Goal: Task Accomplishment & Management: Use online tool/utility

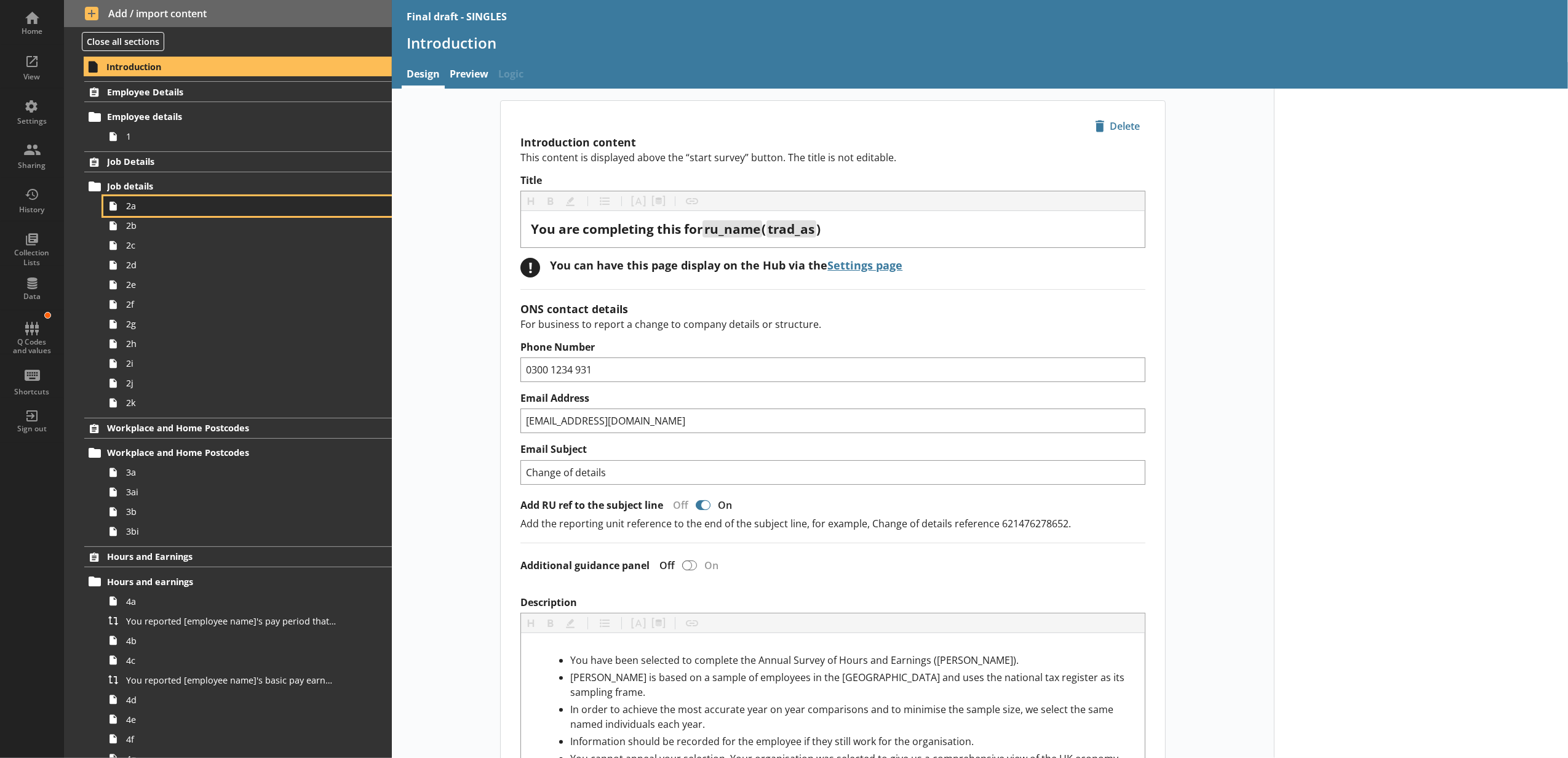
click at [330, 213] on link "2a" at bounding box center [247, 206] width 288 height 20
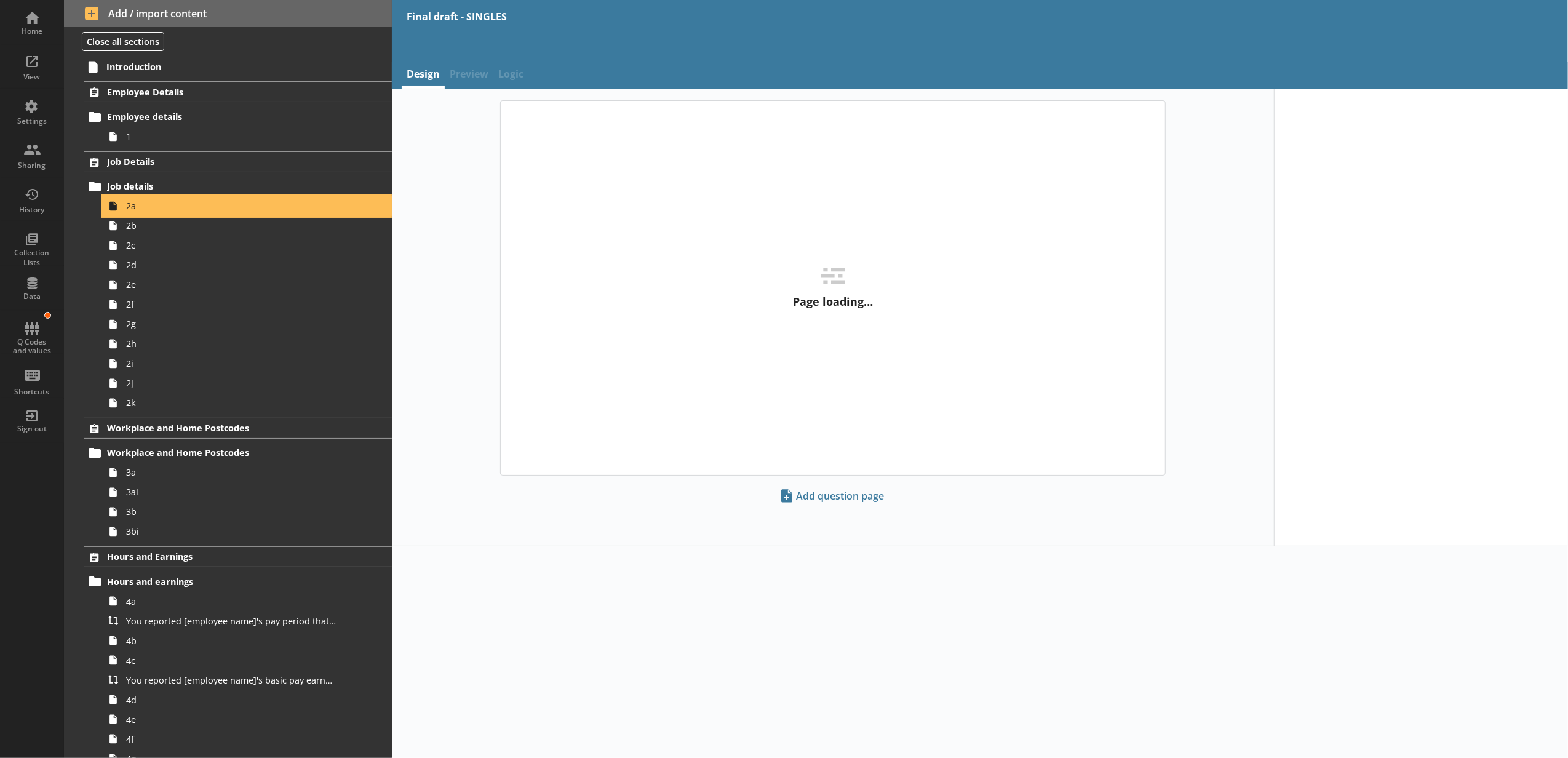
type textarea "x"
select select "mm/yyyy"
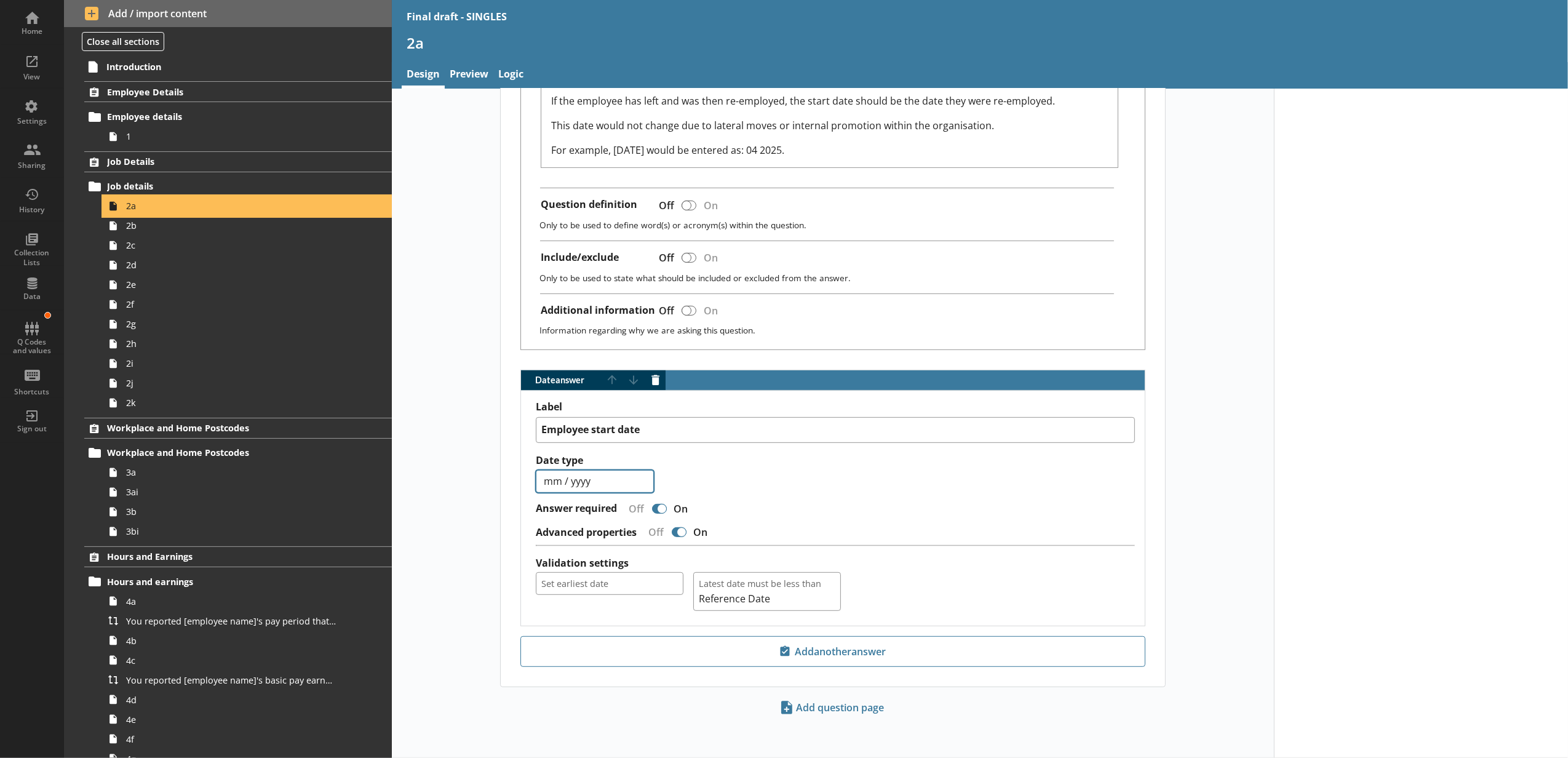
scroll to position [448, 0]
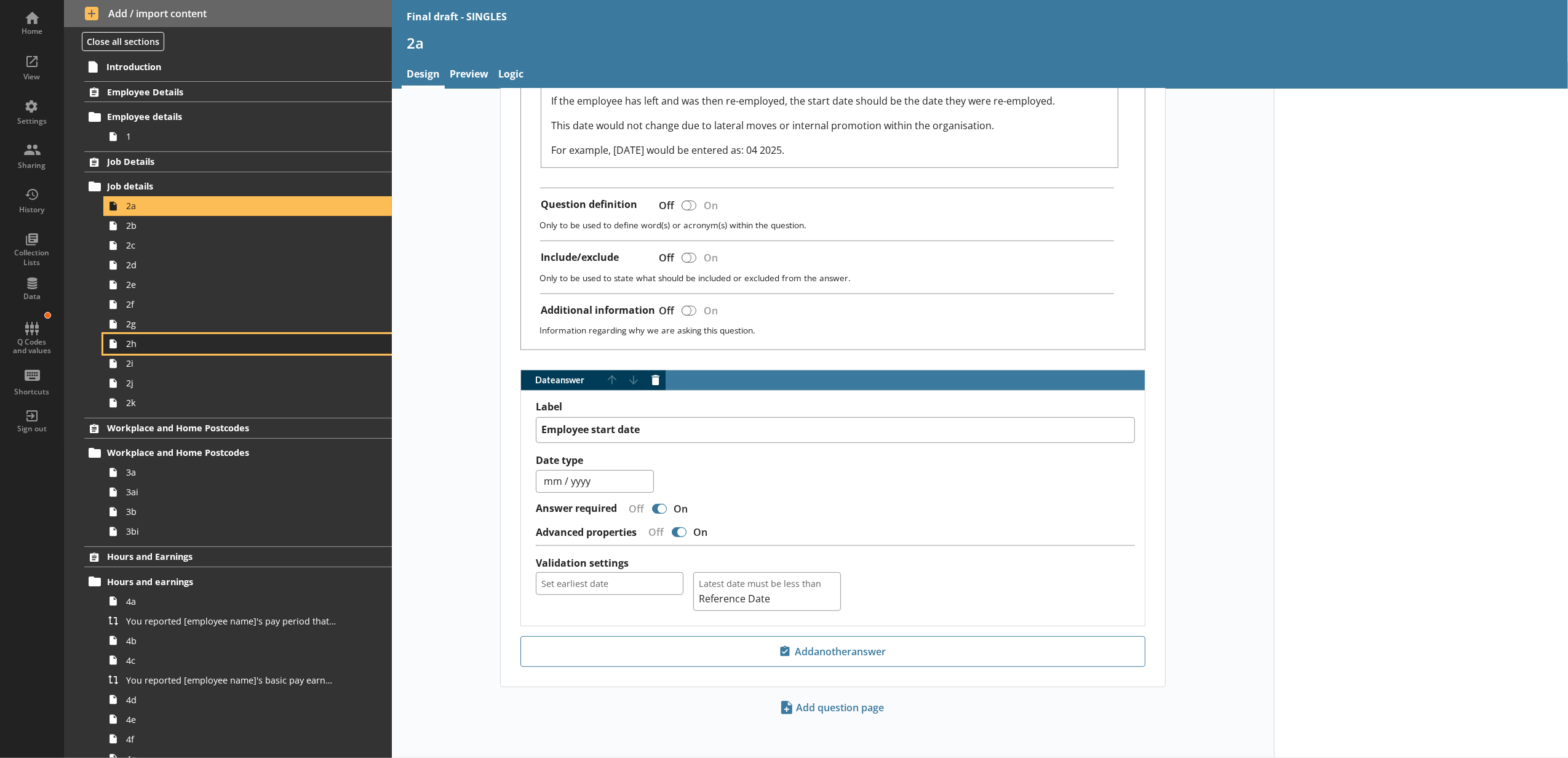
click at [195, 337] on link "2h" at bounding box center [247, 344] width 288 height 20
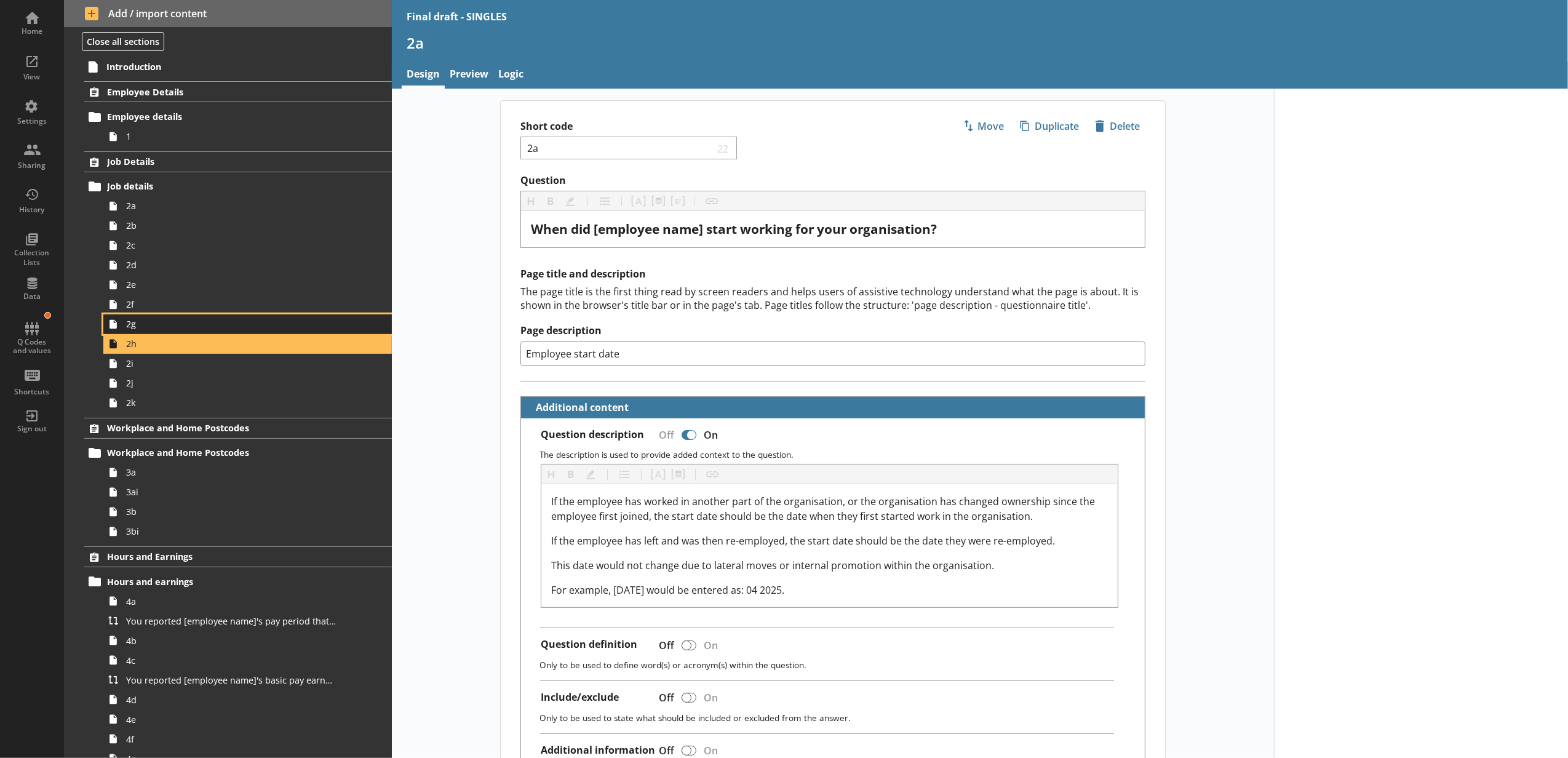
click at [195, 327] on span "2g" at bounding box center [231, 324] width 210 height 12
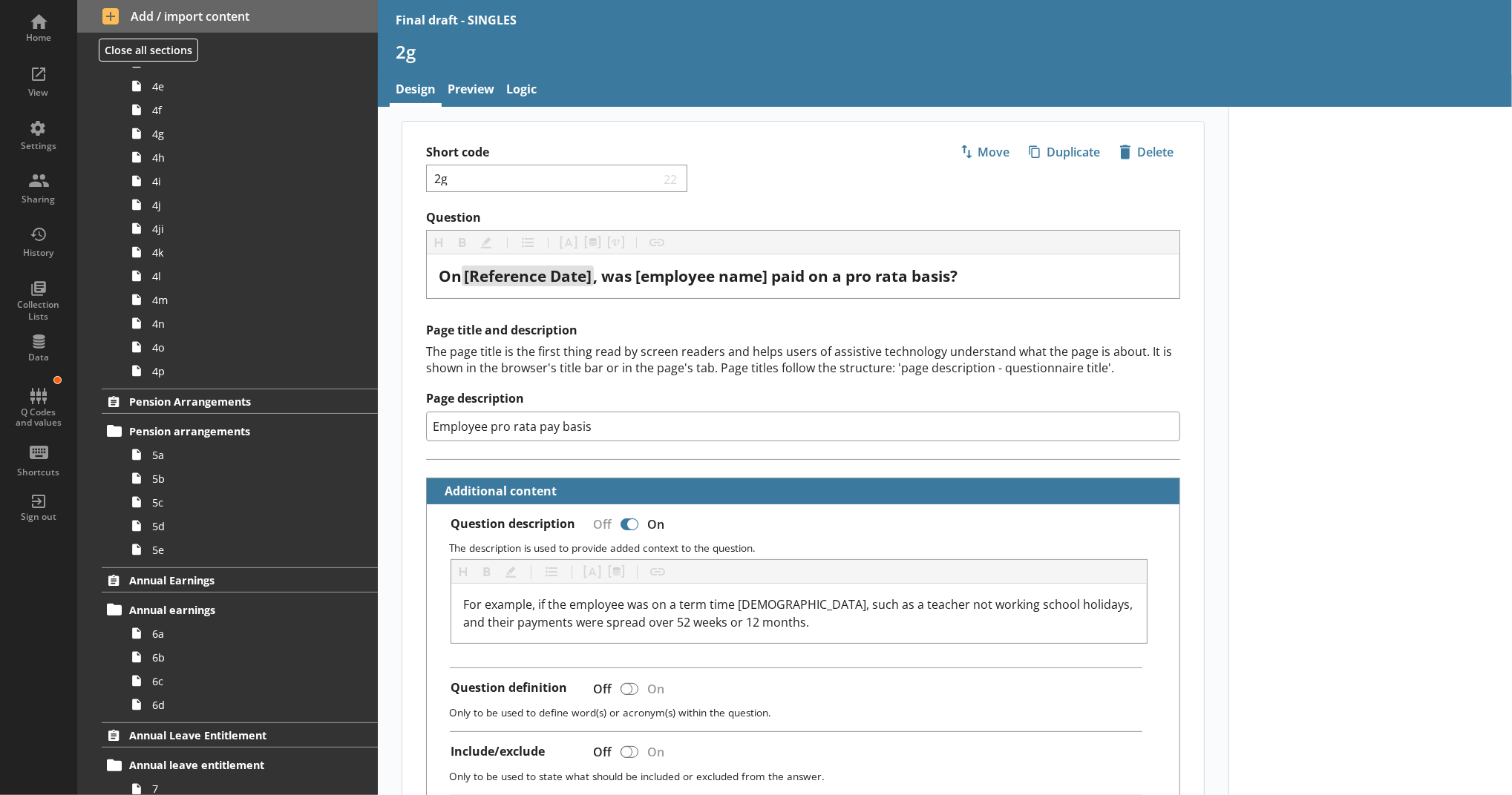
scroll to position [857, 0]
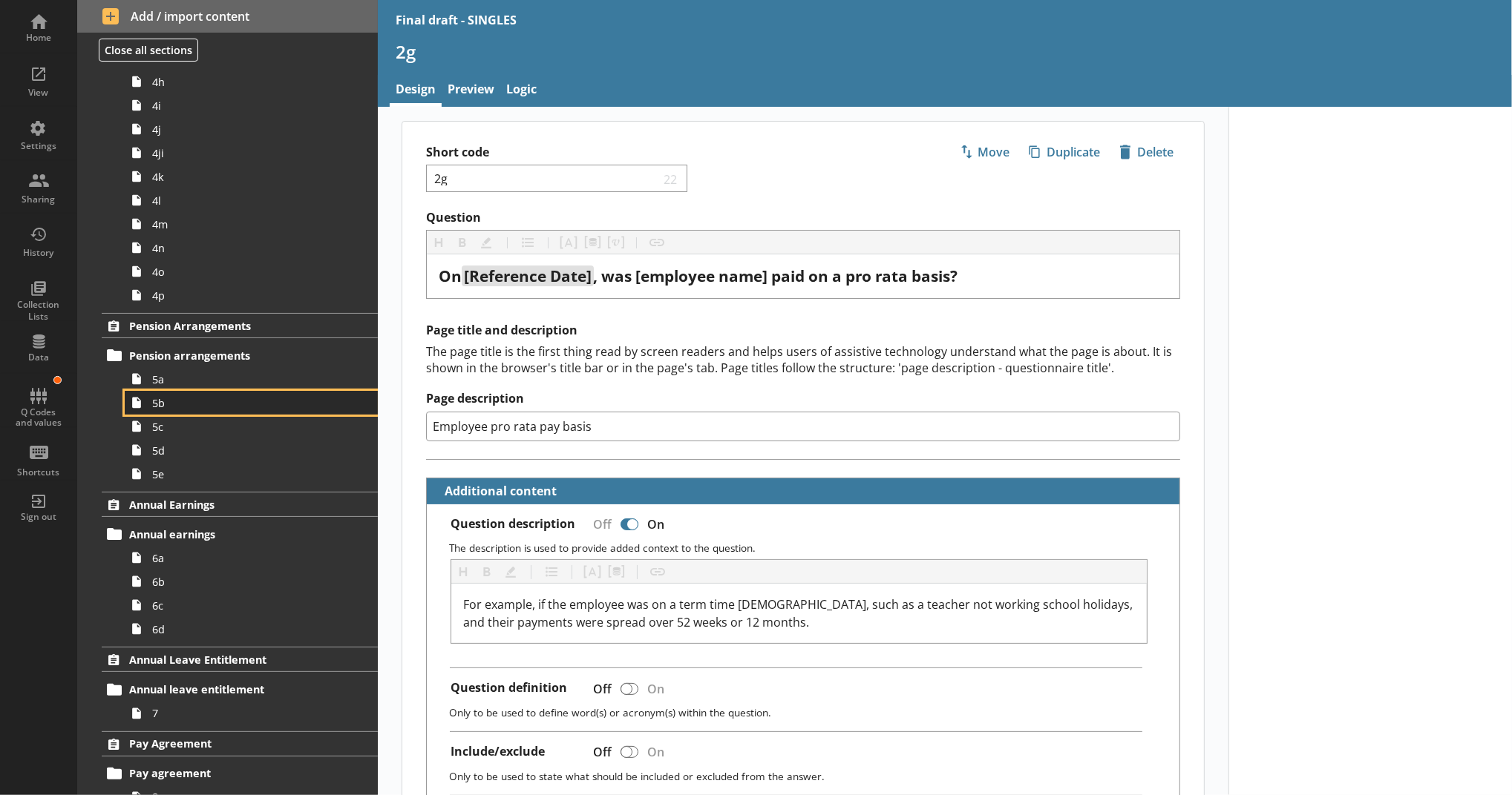
click at [191, 414] on link "5b" at bounding box center [252, 403] width 253 height 24
type textarea "x"
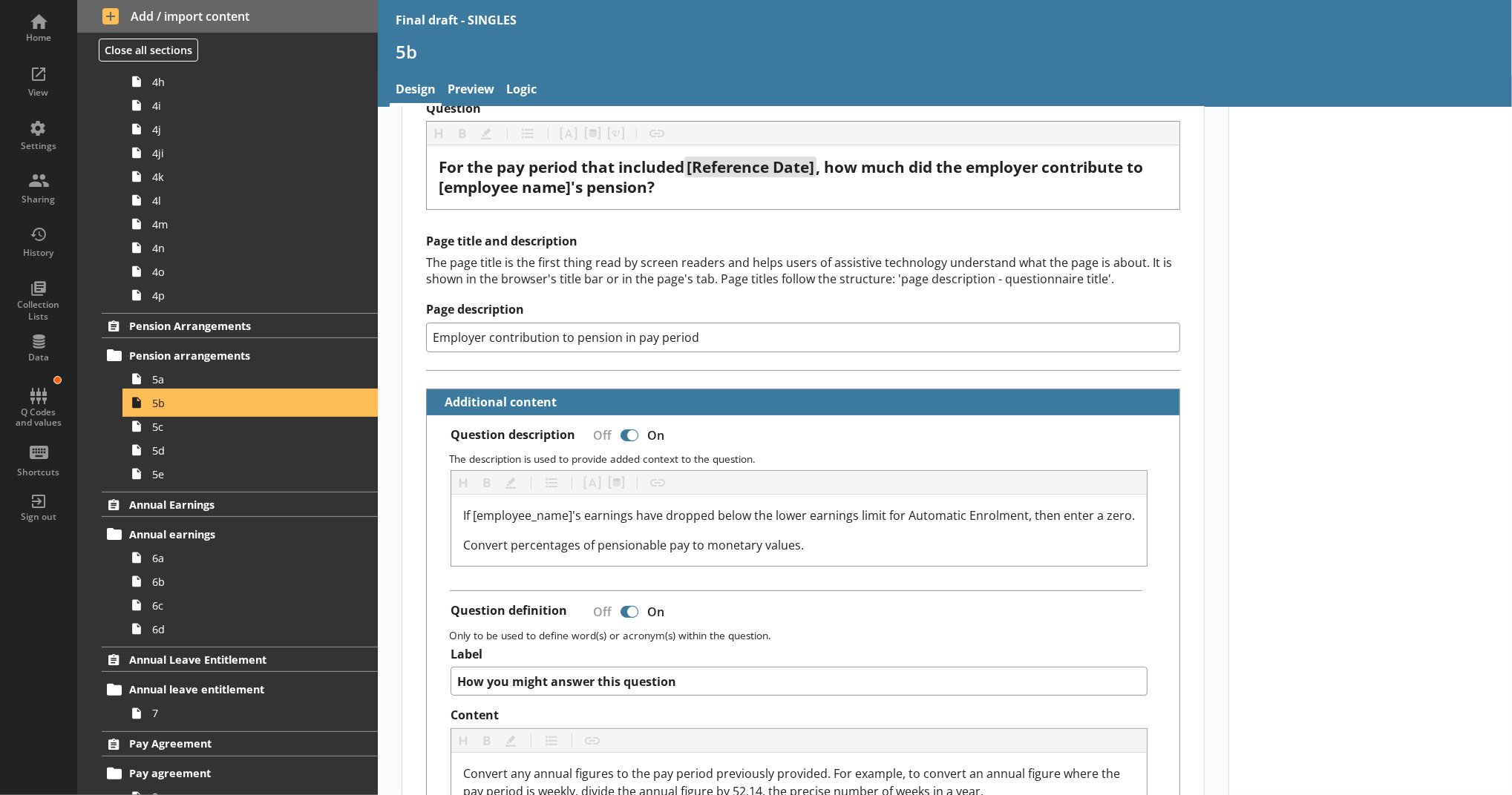
scroll to position [25, 0]
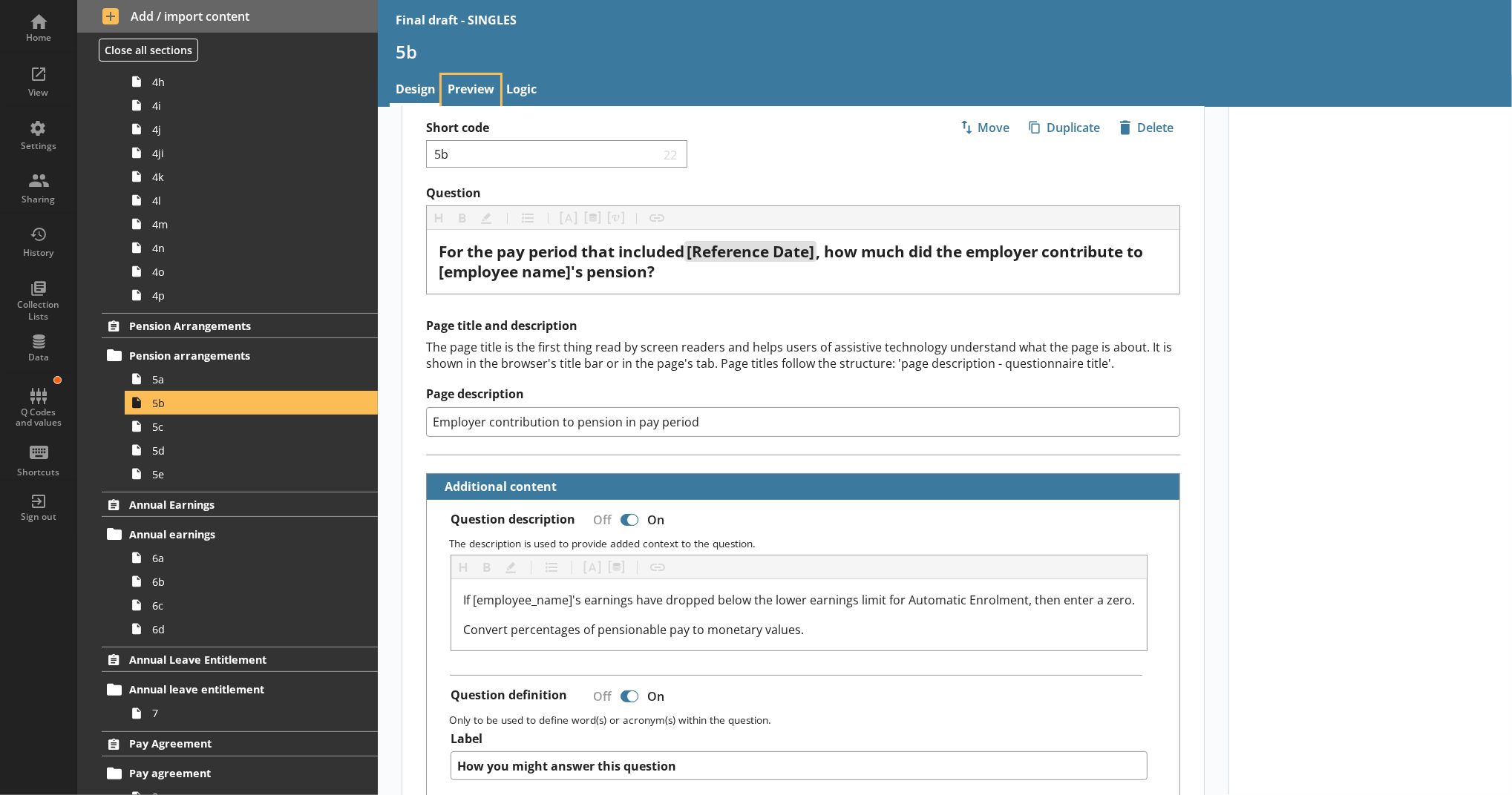
click at [492, 84] on link "Preview" at bounding box center [471, 91] width 59 height 32
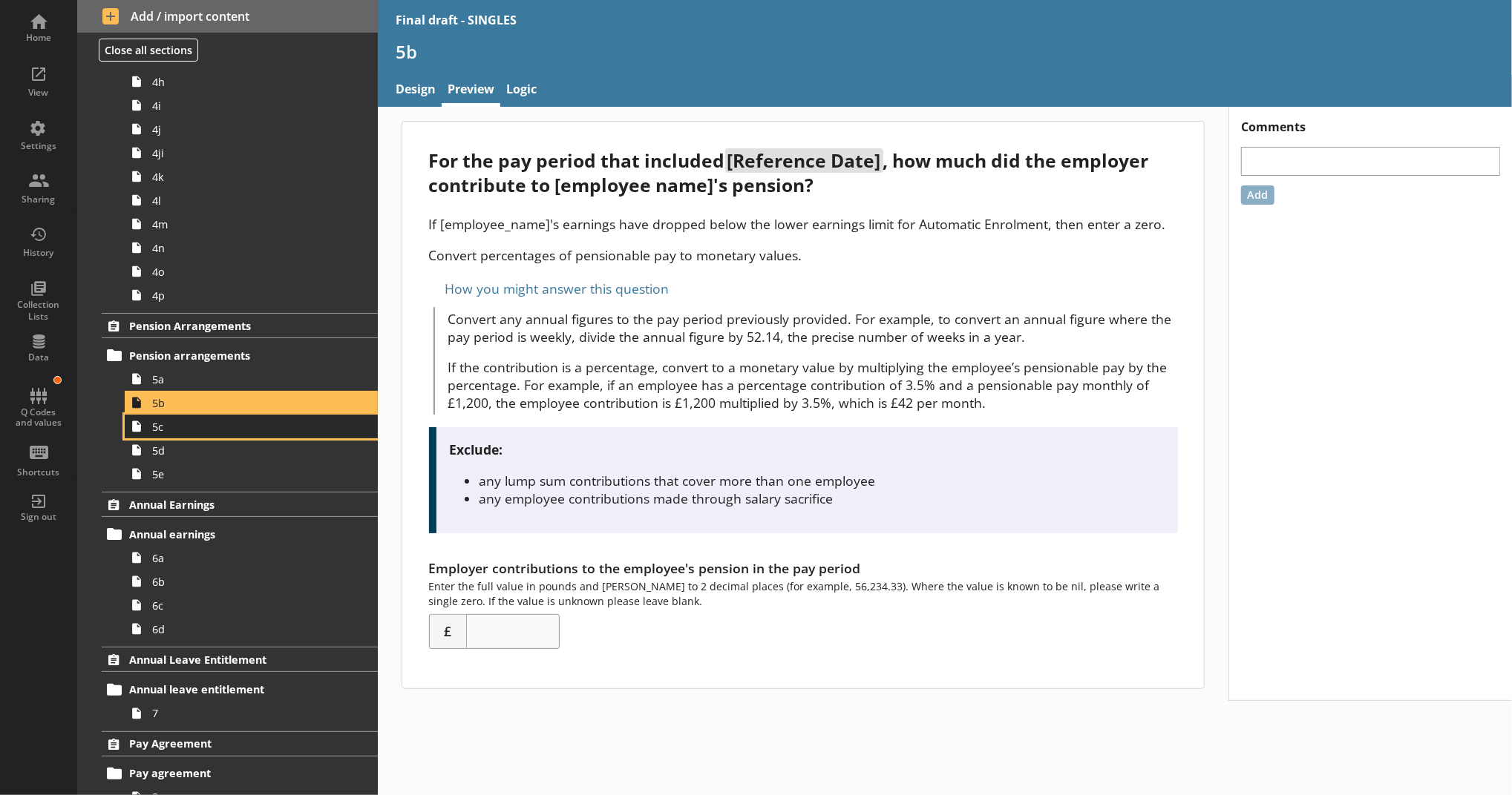
click at [229, 421] on span "5c" at bounding box center [243, 427] width 182 height 14
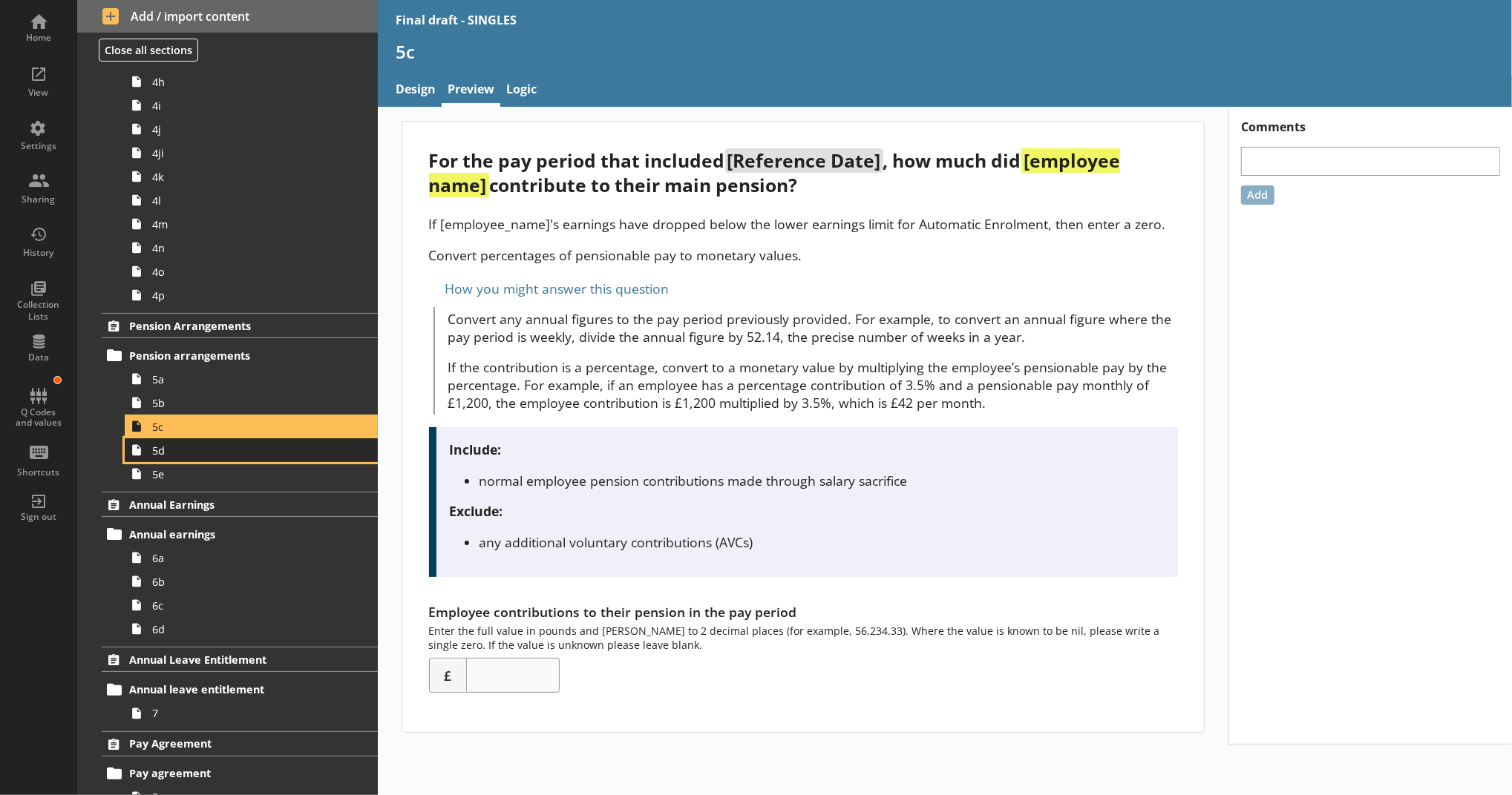
click at [229, 443] on span "5d" at bounding box center [243, 450] width 182 height 14
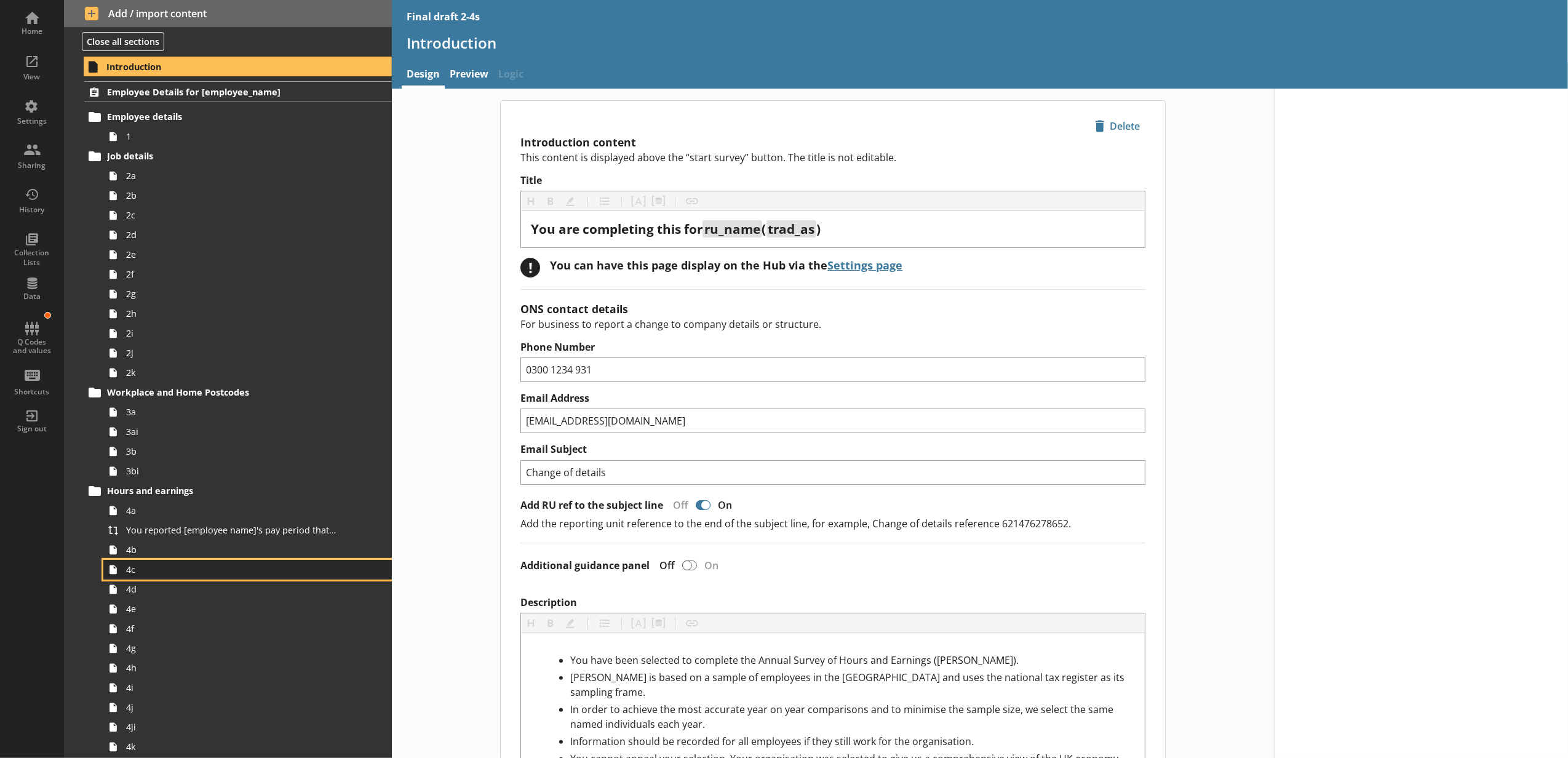
click at [255, 567] on span "4c" at bounding box center [231, 570] width 210 height 12
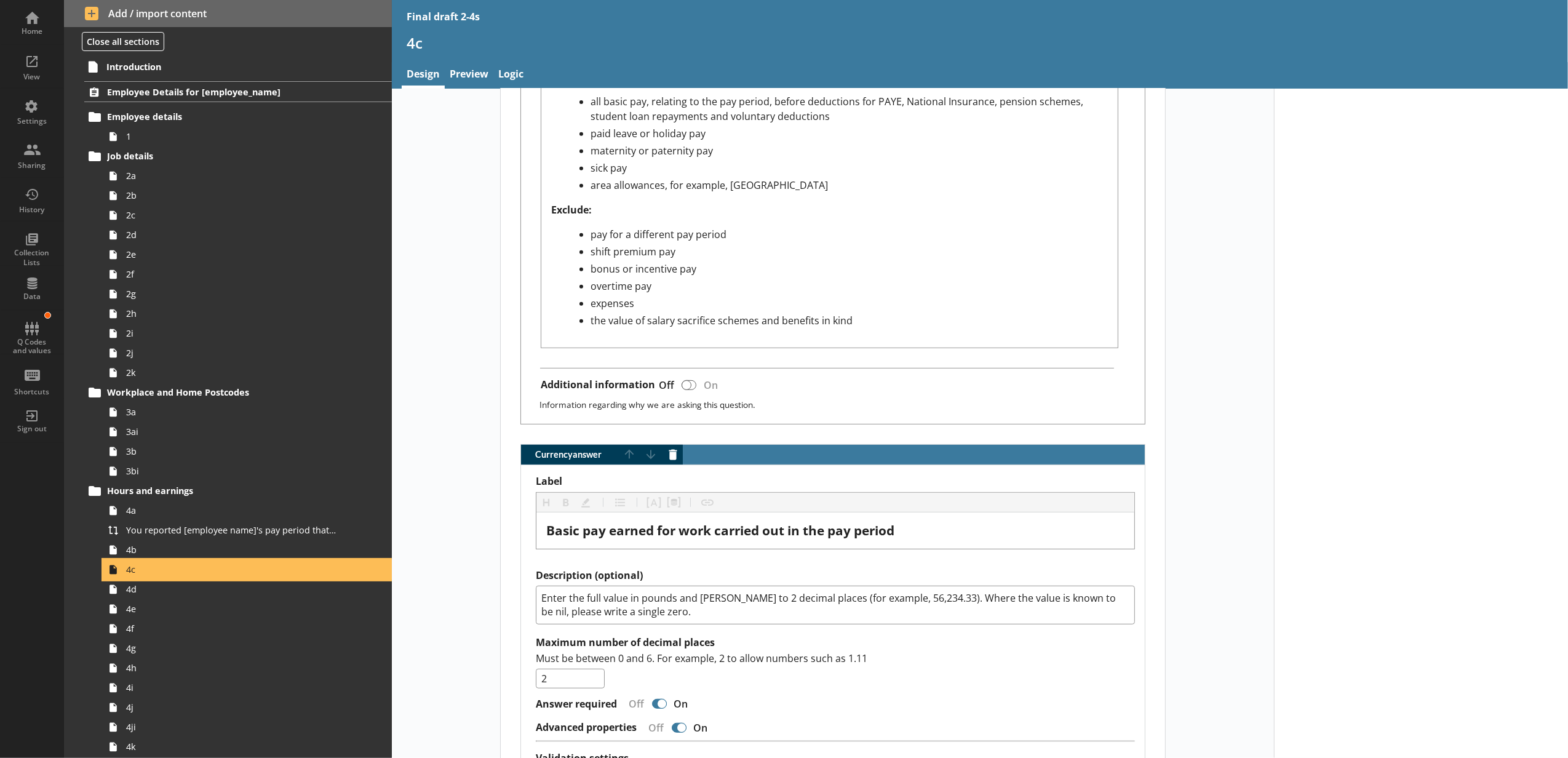
scroll to position [683, 0]
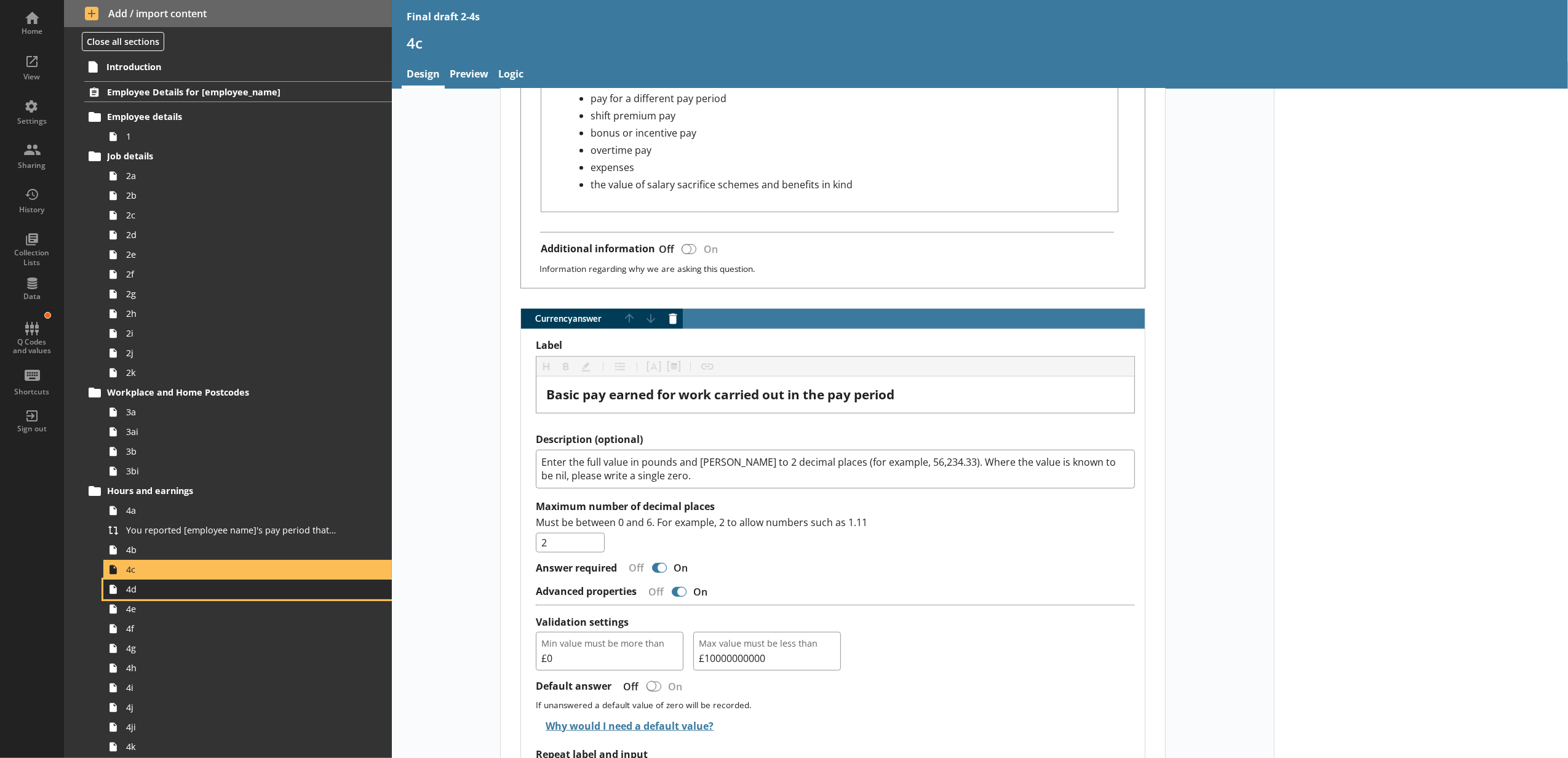
click at [158, 590] on span "4d" at bounding box center [231, 590] width 210 height 12
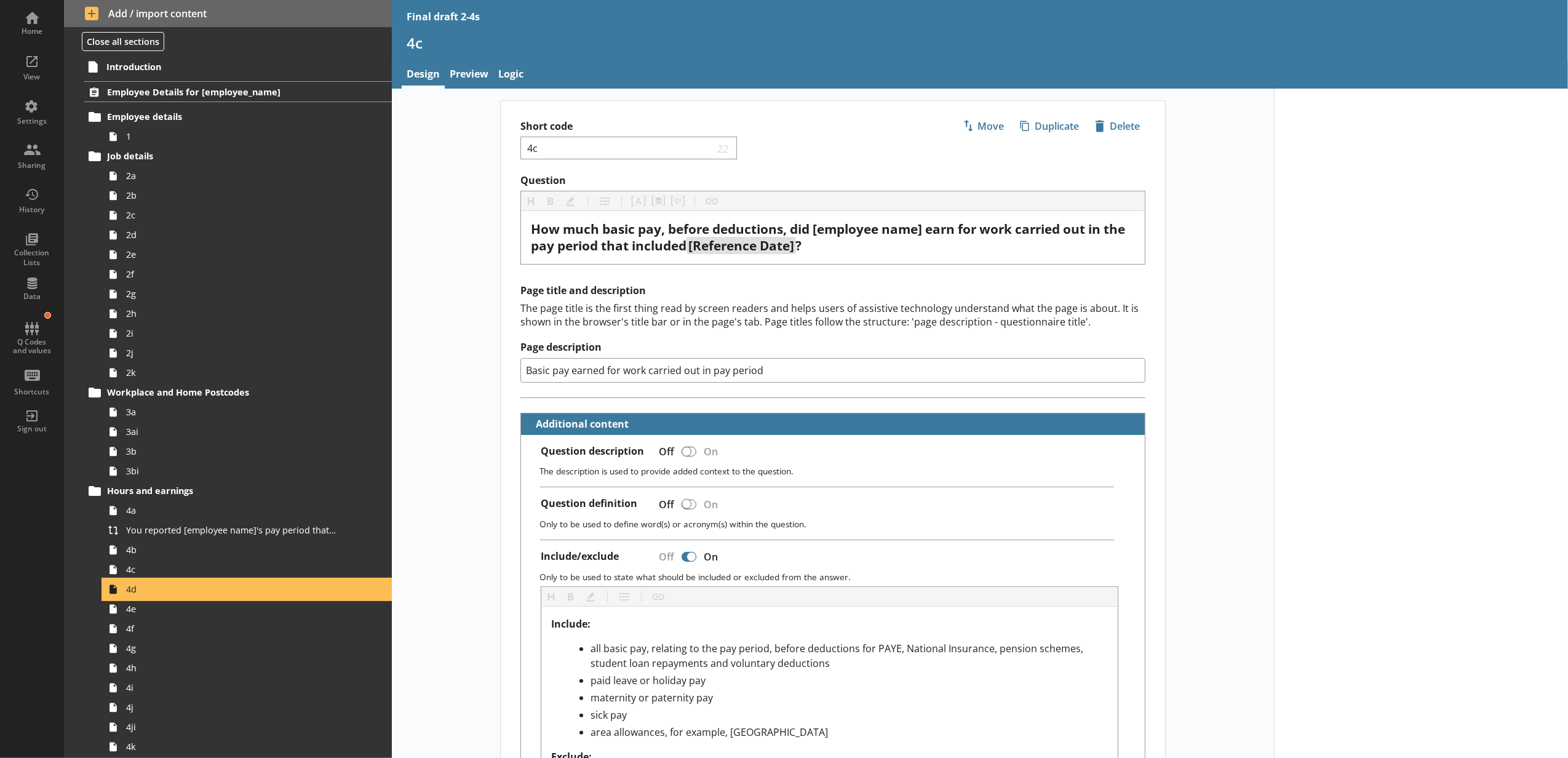
type textarea "x"
